Goal: Task Accomplishment & Management: Manage account settings

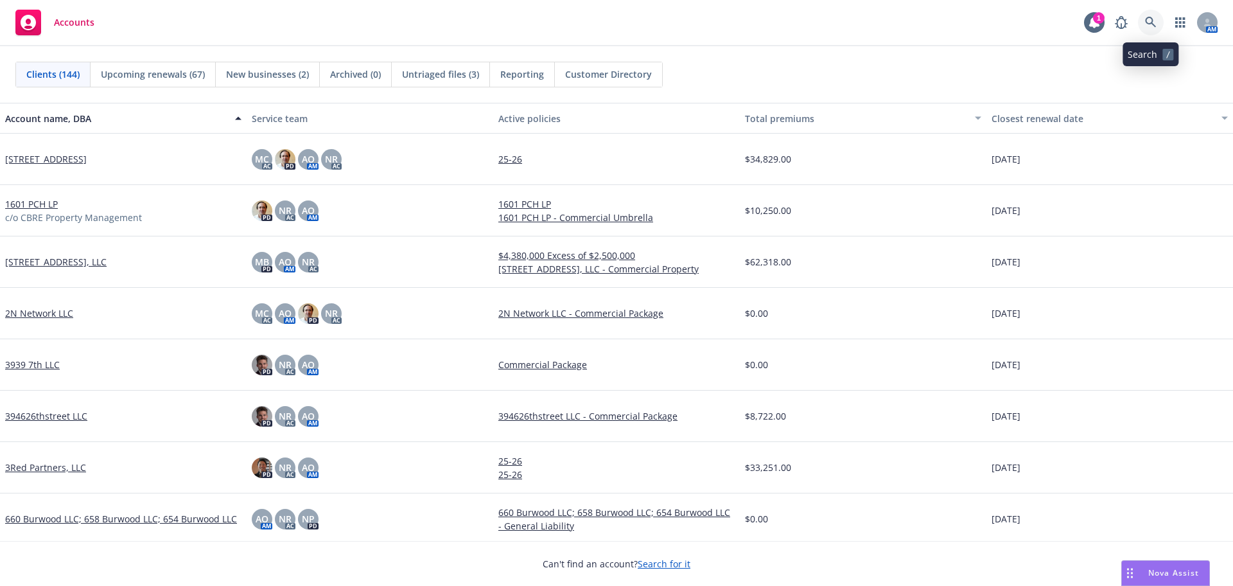
click at [1155, 28] on link at bounding box center [1151, 23] width 26 height 26
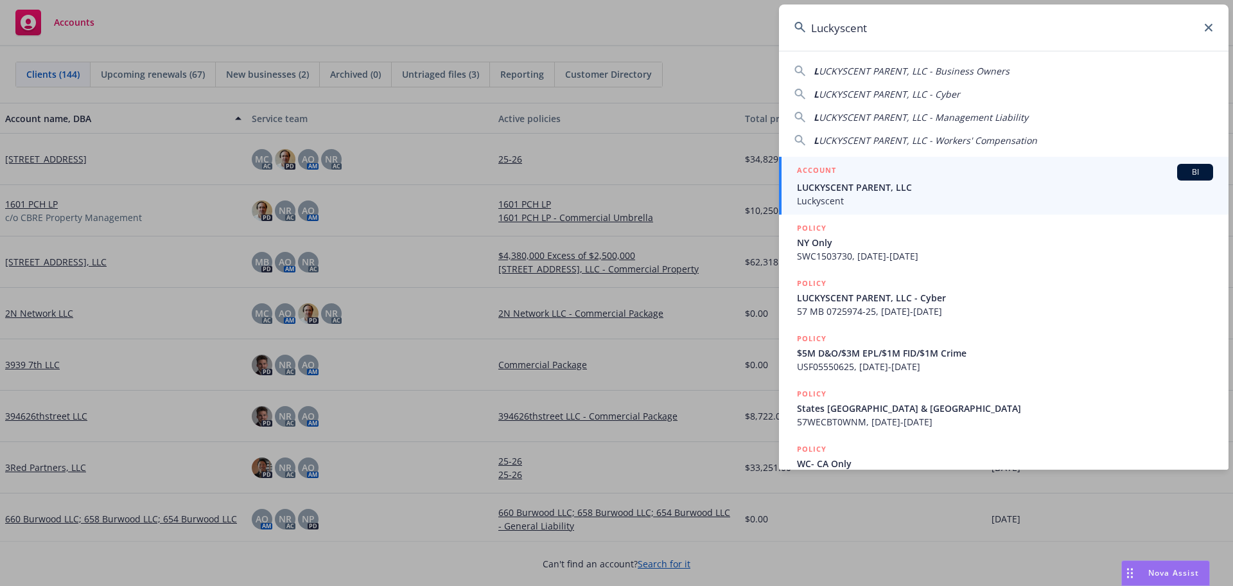
type input "Luckyscent"
click at [877, 193] on span "LUCKYSCENT PARENT, LLC" at bounding box center [1005, 186] width 416 height 13
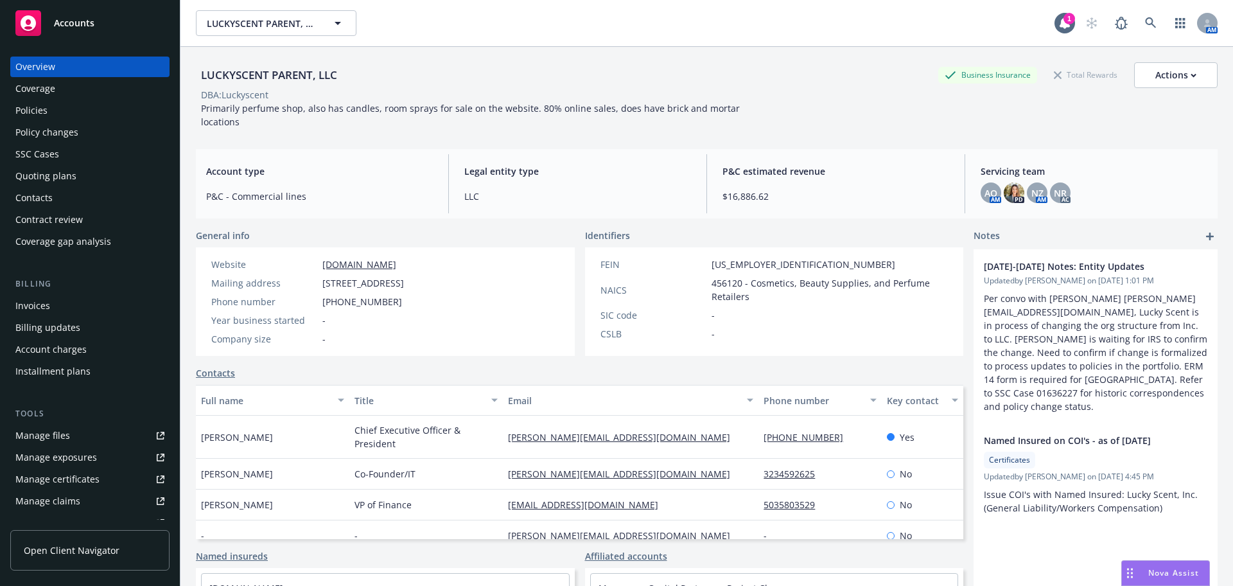
click at [24, 110] on div "Policies" at bounding box center [31, 110] width 32 height 21
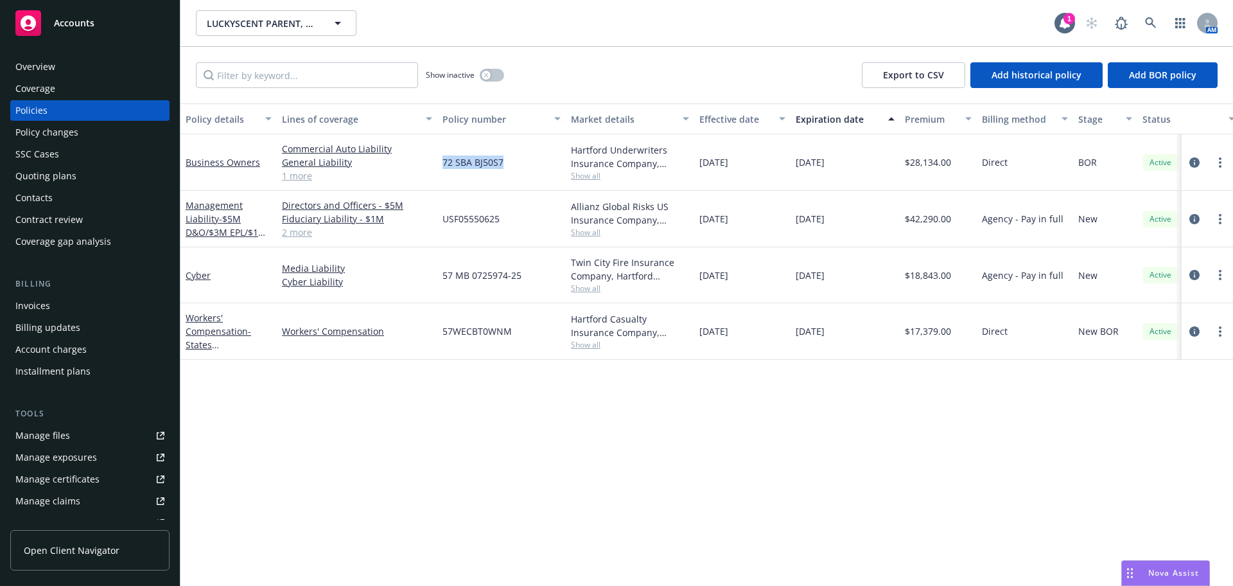
drag, startPoint x: 507, startPoint y: 168, endPoint x: 437, endPoint y: 179, distance: 70.8
click at [437, 179] on div "Business Owners Commercial Auto Liability General Liability Commercial Property…" at bounding box center [800, 162] width 1240 height 57
copy div "72 SBA BJ50S7"
click at [1150, 22] on icon at bounding box center [1151, 23] width 12 height 12
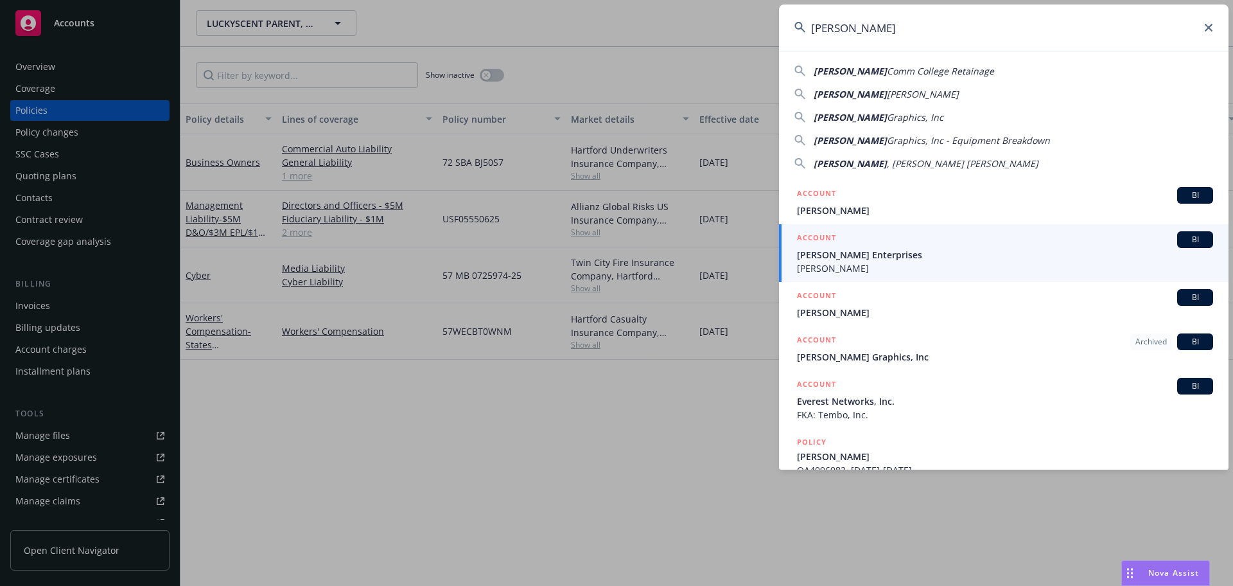
type input "[PERSON_NAME]"
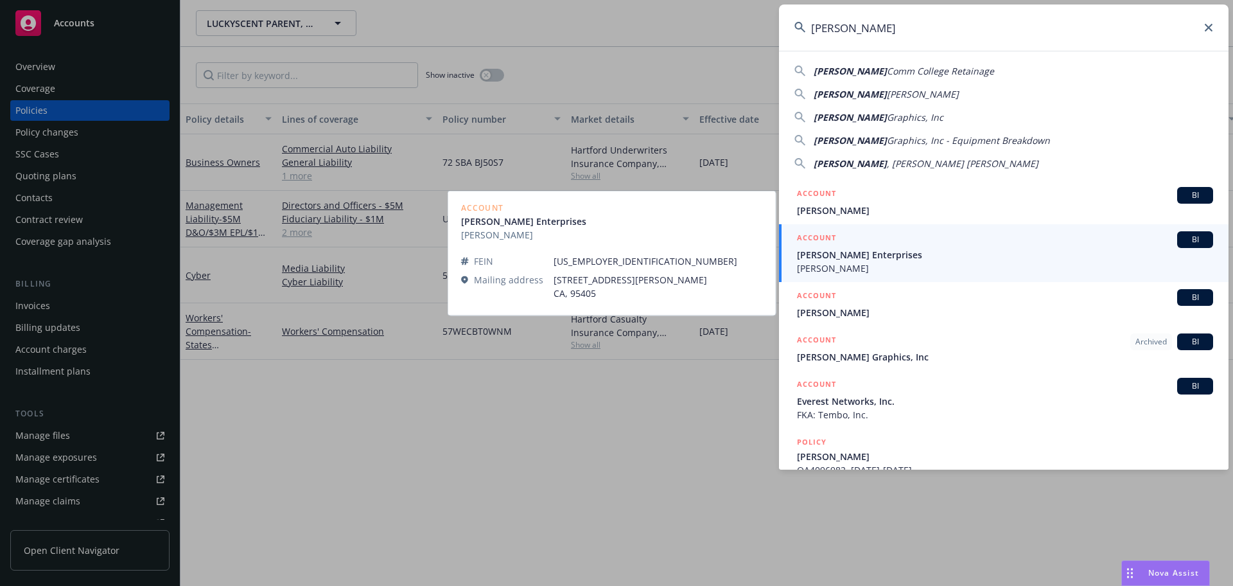
click at [922, 243] on div "ACCOUNT BI" at bounding box center [1005, 239] width 416 height 17
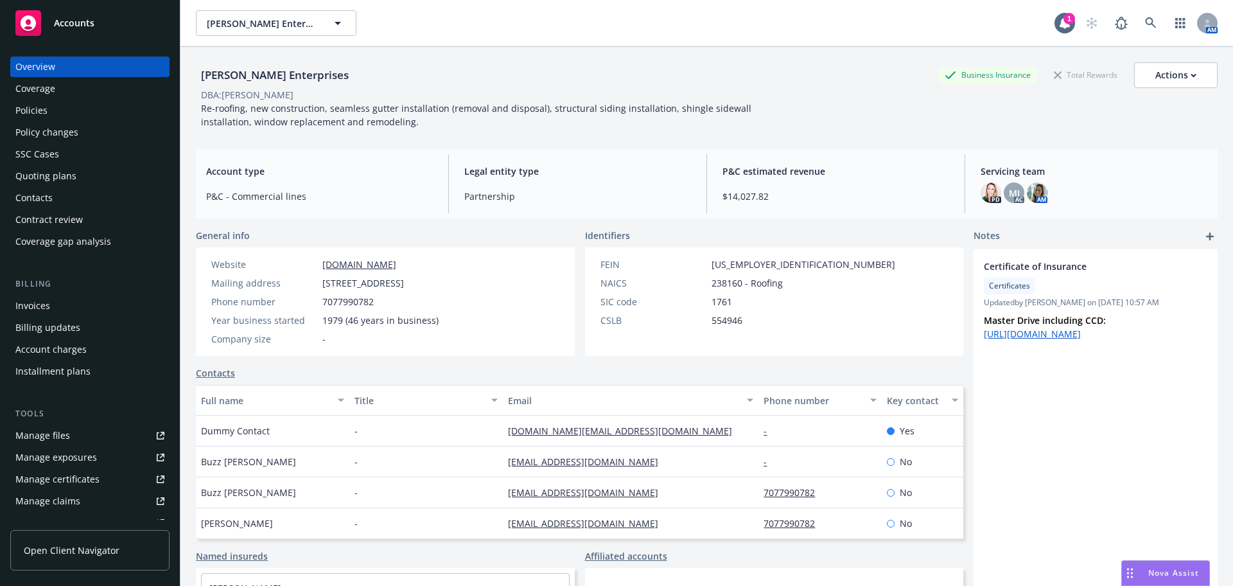
click at [53, 171] on div "Quoting plans" at bounding box center [45, 176] width 61 height 21
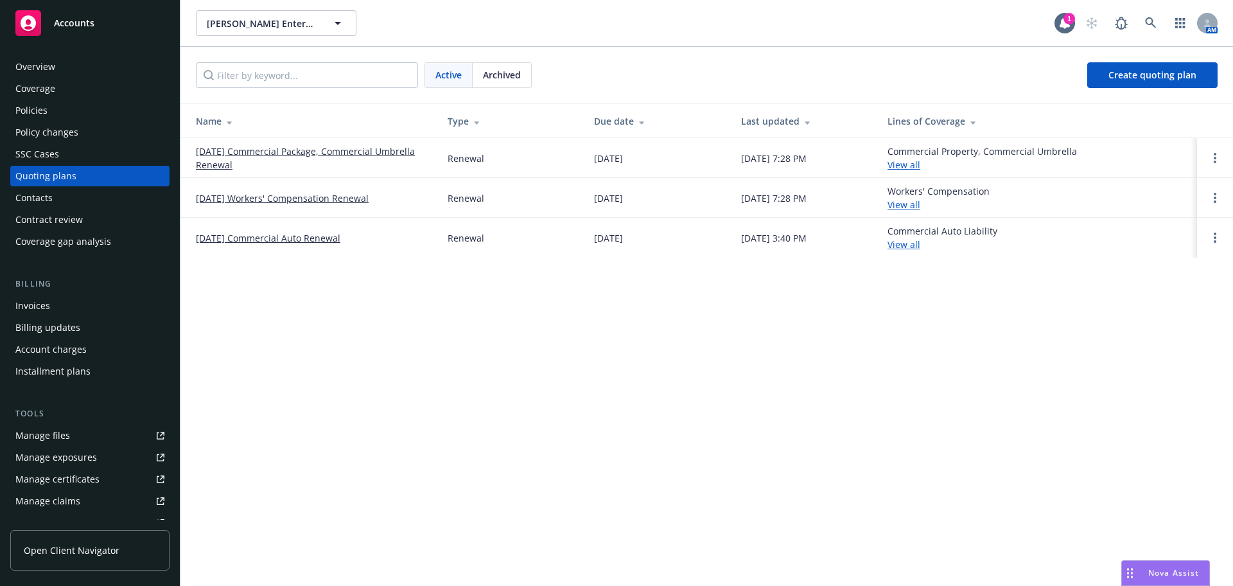
click at [207, 240] on link "[DATE] Commercial Auto Renewal" at bounding box center [268, 237] width 145 height 13
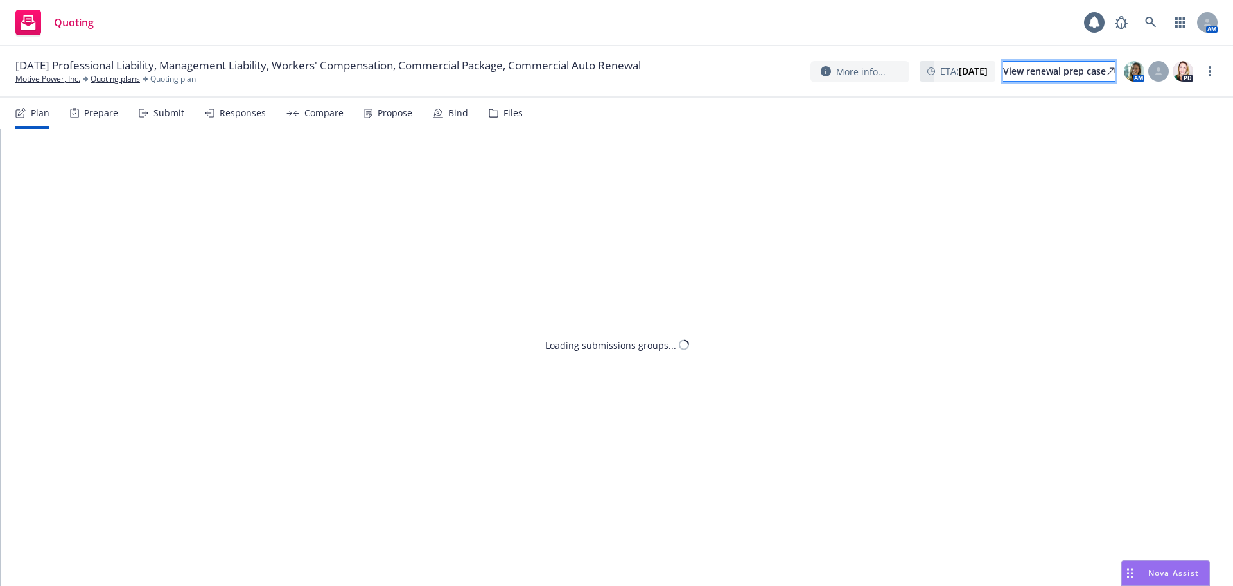
click at [1013, 73] on div "View renewal prep case" at bounding box center [1059, 71] width 112 height 19
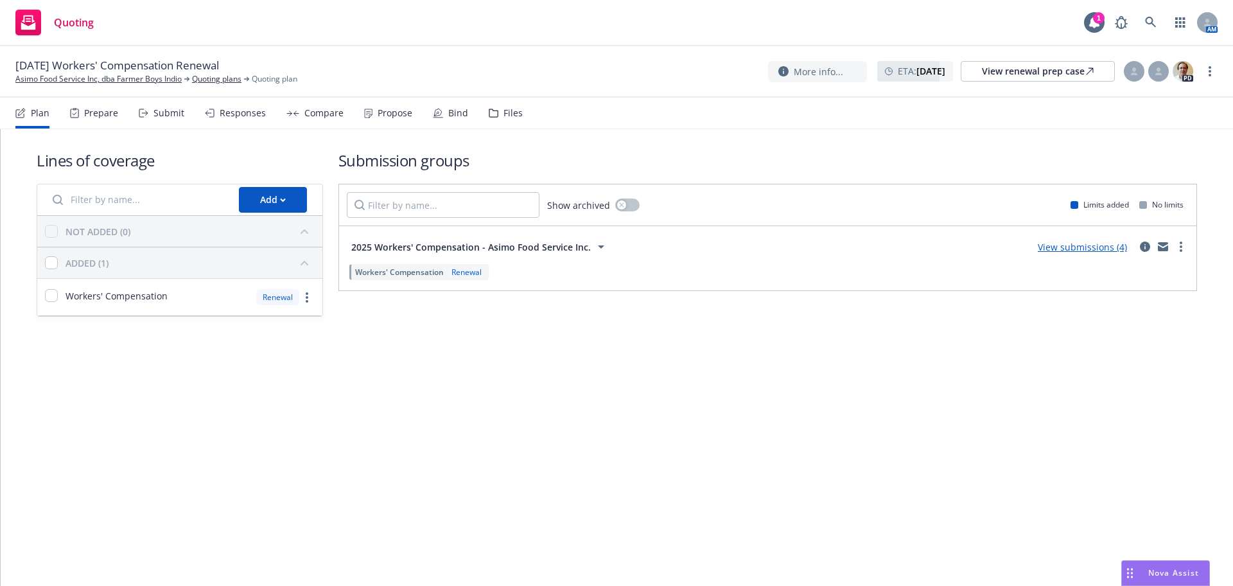
click at [168, 104] on div "Submit" at bounding box center [162, 113] width 46 height 31
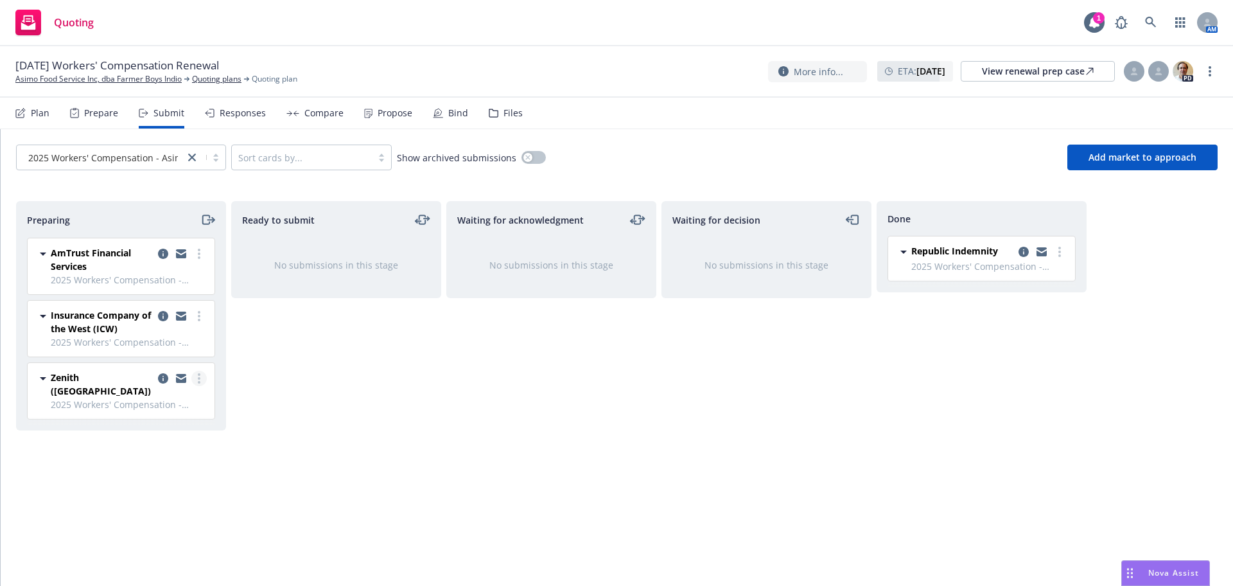
click at [197, 378] on link "more" at bounding box center [198, 378] width 15 height 15
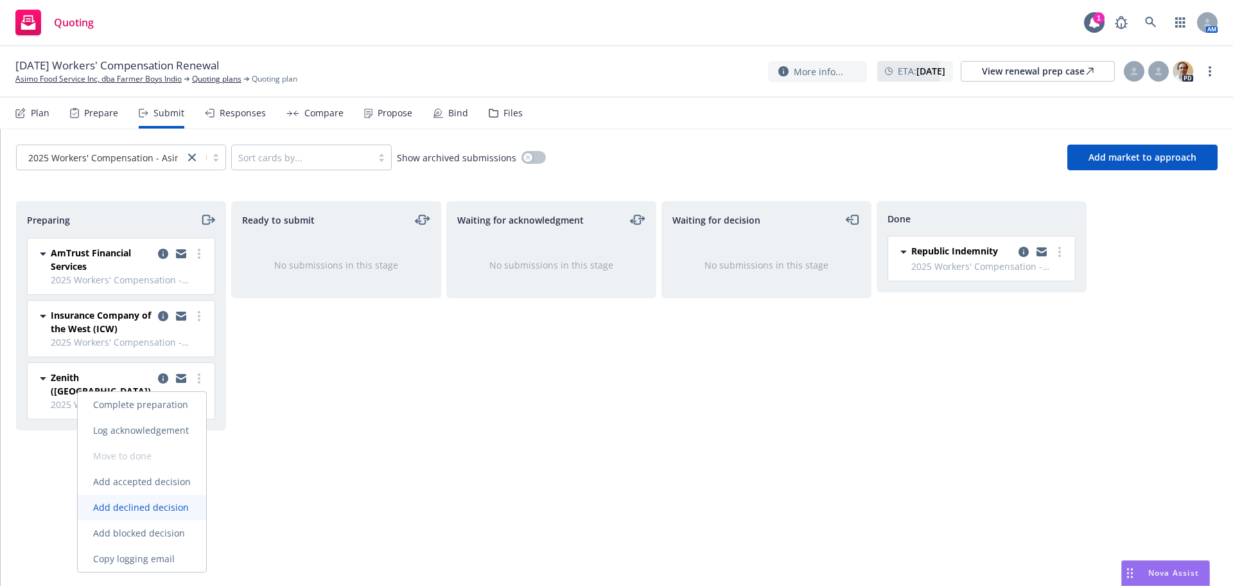
click at [165, 499] on link "Add declined decision" at bounding box center [142, 508] width 128 height 26
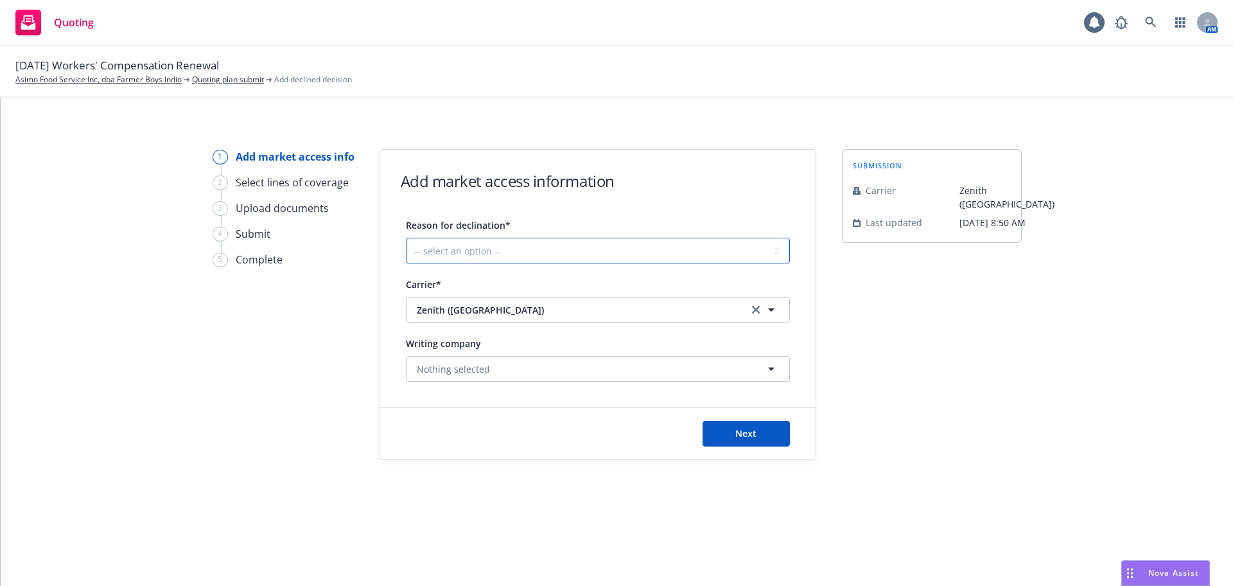
click at [537, 249] on select "-- select an option -- Cannot compete with other markets Carrier non-renewed Ca…" at bounding box center [598, 251] width 384 height 26
click at [406, 238] on select "-- select an option -- Cannot compete with other markets Carrier non-renewed Ca…" at bounding box center [598, 251] width 384 height 26
click at [573, 241] on select "-- select an option -- Cannot compete with other markets Carrier non-renewed Ca…" at bounding box center [598, 251] width 384 height 26
select select "CLIENT_CLAIM_LOSS_HISTORY"
click at [406, 238] on select "-- select an option -- Cannot compete with other markets Carrier non-renewed Ca…" at bounding box center [598, 251] width 384 height 26
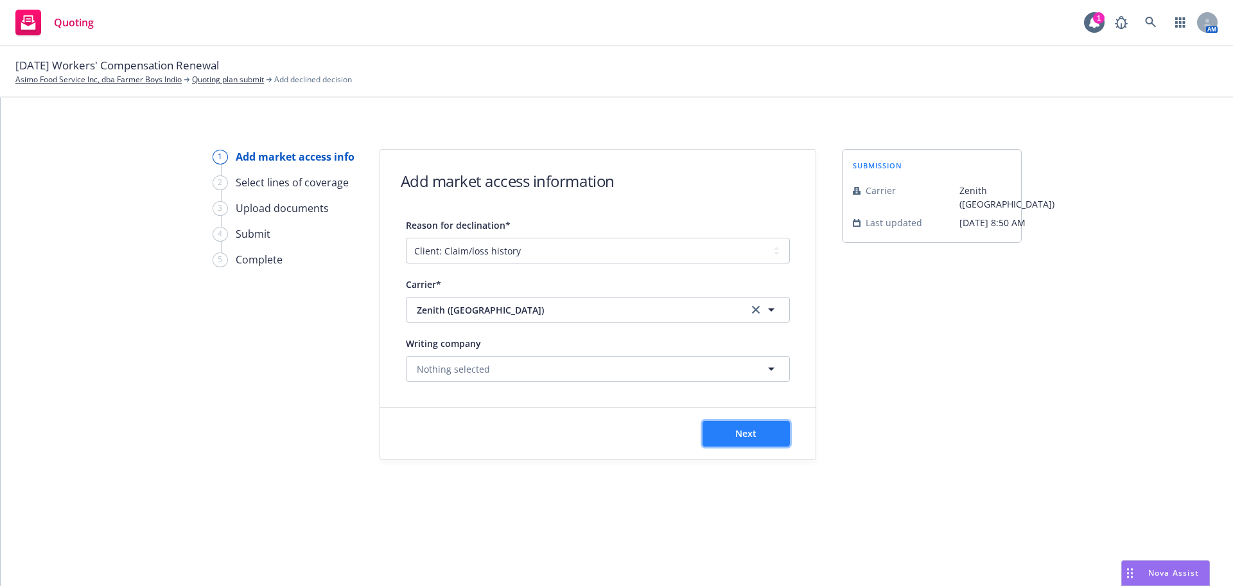
click at [728, 430] on button "Next" at bounding box center [746, 434] width 87 height 26
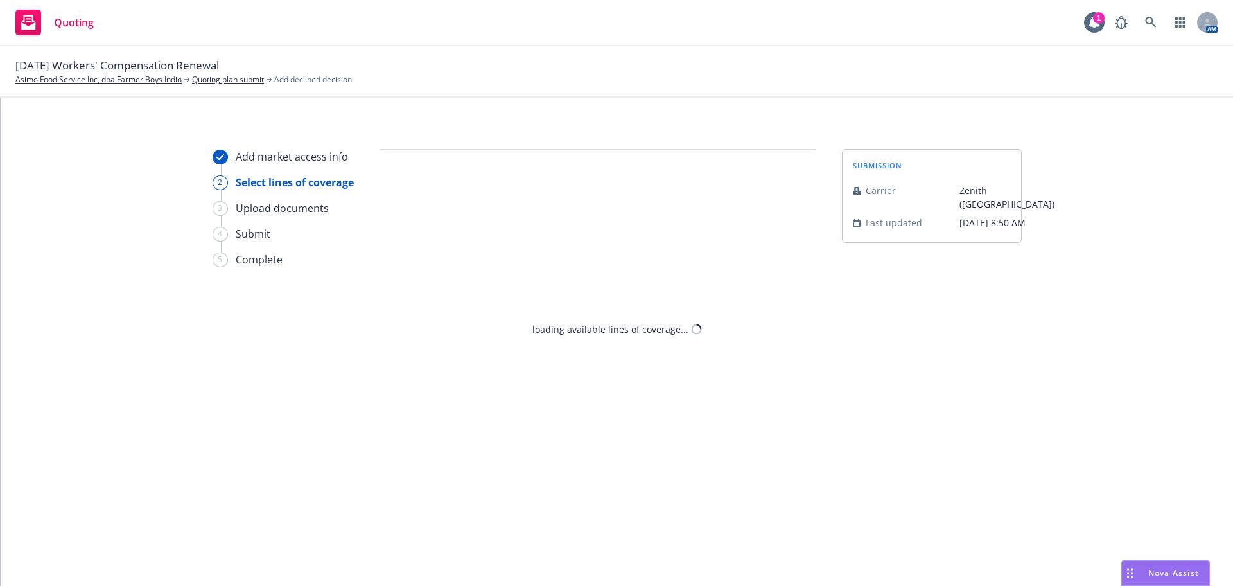
select select "CLIENT_CLAIM_LOSS_HISTORY"
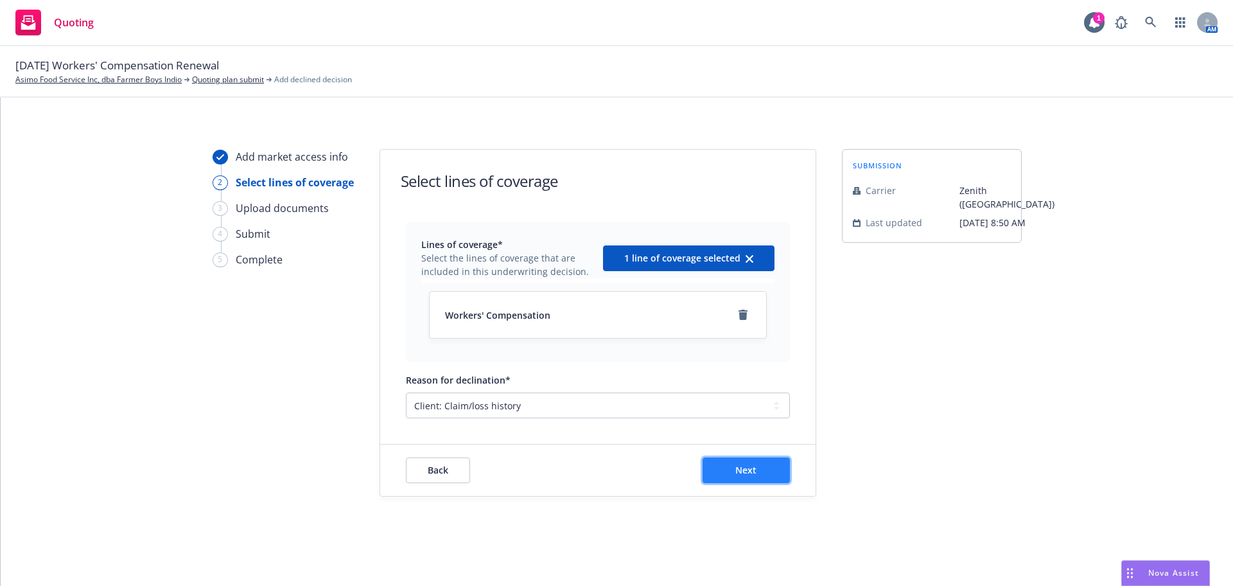
click at [762, 463] on button "Next" at bounding box center [746, 470] width 87 height 26
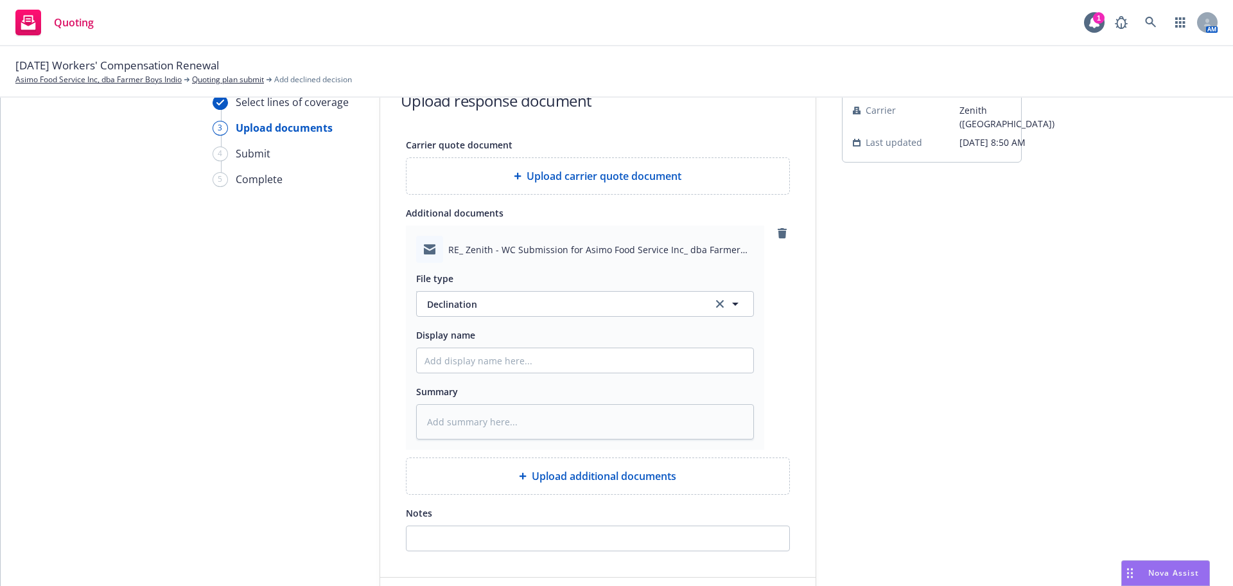
scroll to position [161, 0]
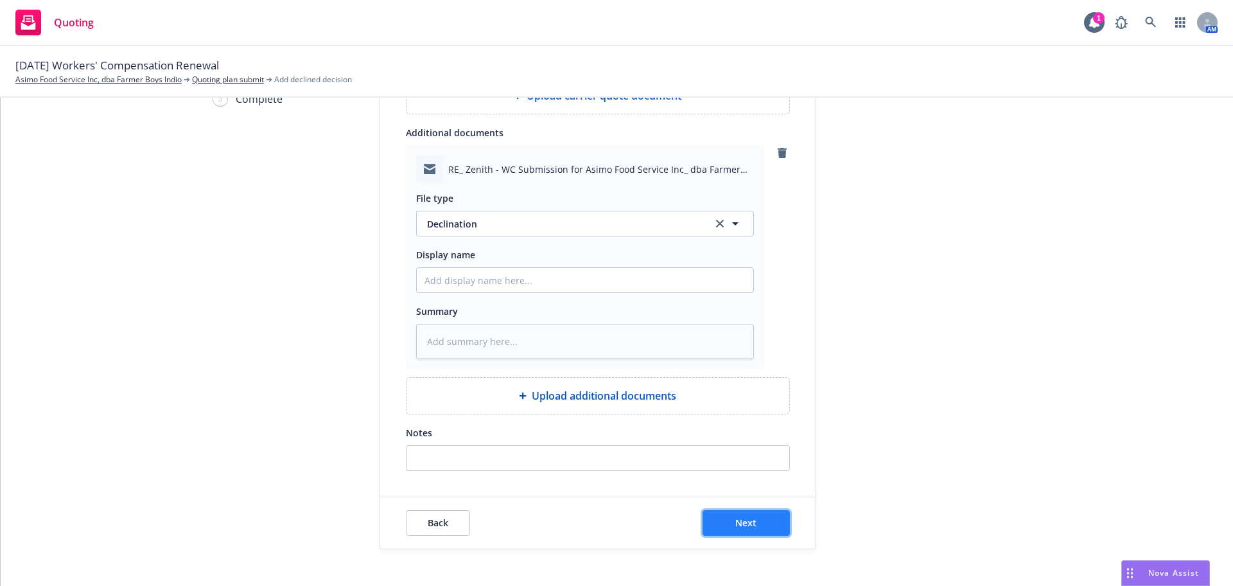
click at [743, 518] on span "Next" at bounding box center [745, 522] width 21 height 12
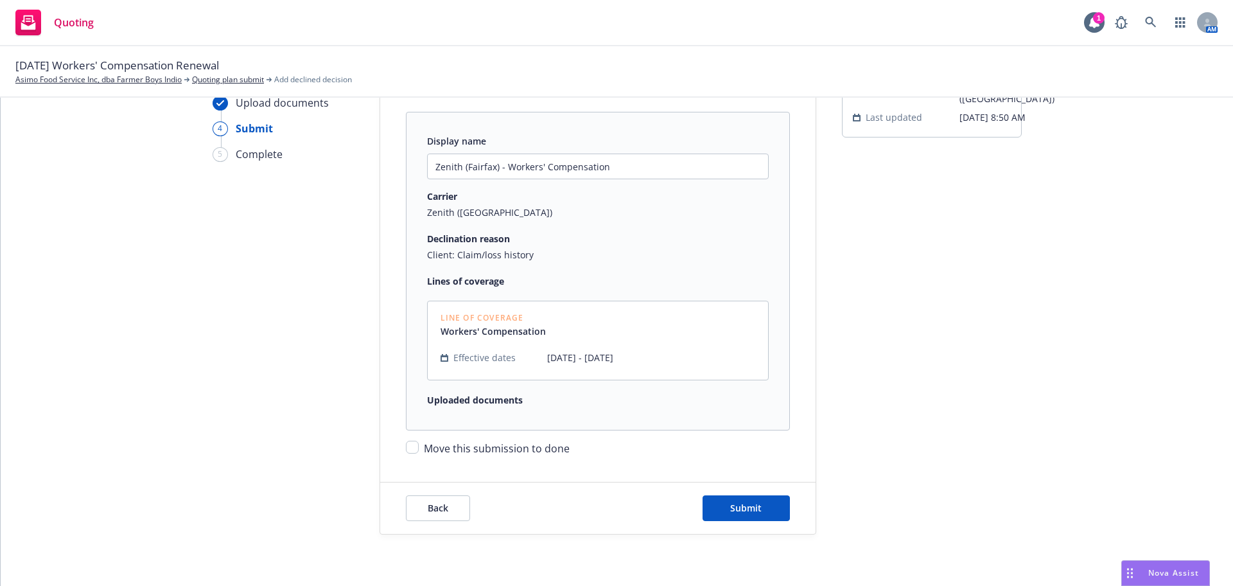
type textarea "x"
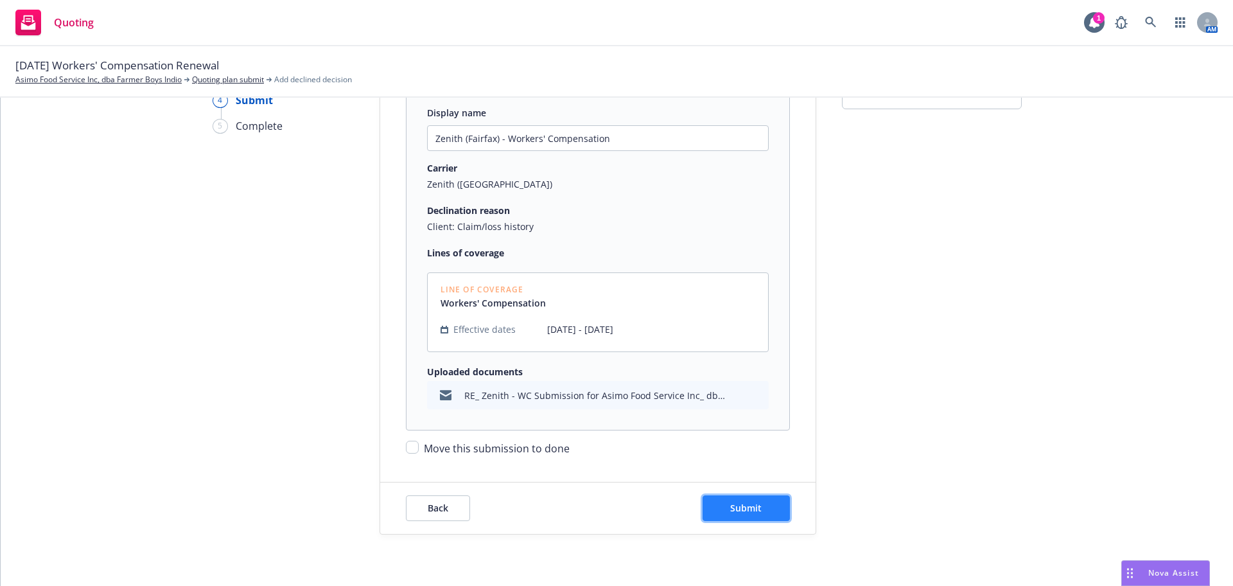
click at [730, 511] on span "Submit" at bounding box center [745, 508] width 31 height 12
